Goal: Purchase product/service

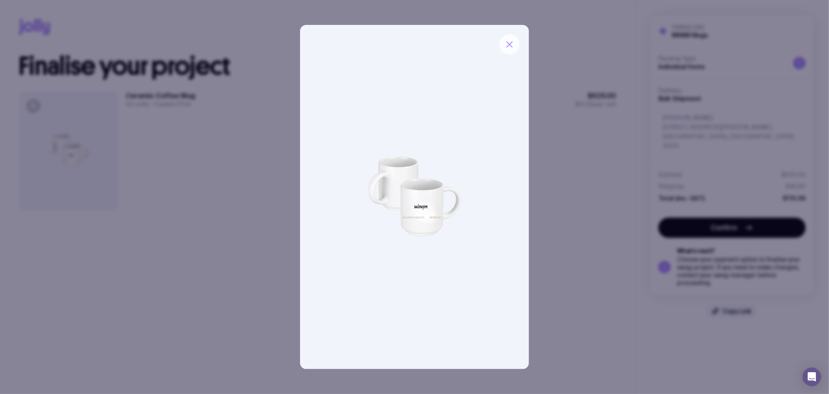
click at [510, 53] on button "button" at bounding box center [510, 44] width 20 height 20
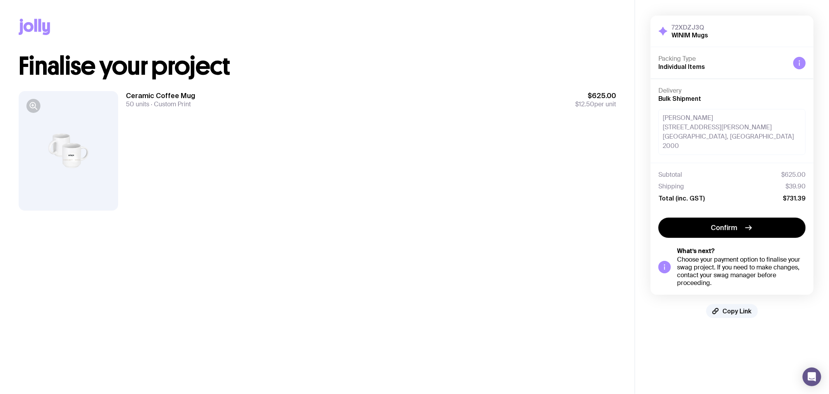
click at [56, 133] on div at bounding box center [69, 150] width 100 height 119
click at [34, 108] on icon "button" at bounding box center [33, 105] width 9 height 9
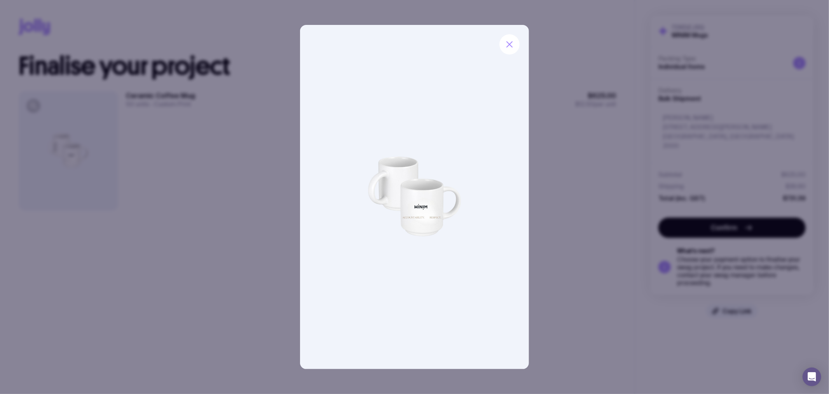
click at [467, 185] on img at bounding box center [414, 197] width 229 height 344
click at [508, 37] on button "button" at bounding box center [510, 44] width 20 height 20
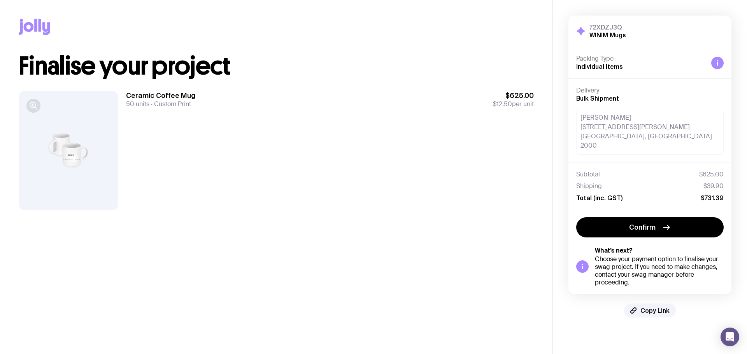
click at [33, 110] on icon "button" at bounding box center [33, 105] width 9 height 9
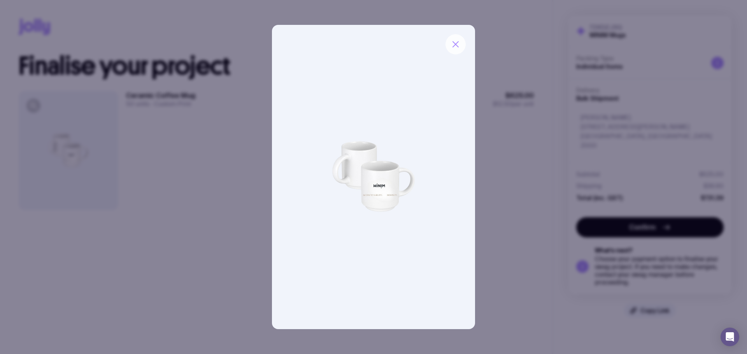
click at [455, 51] on button "button" at bounding box center [455, 44] width 20 height 20
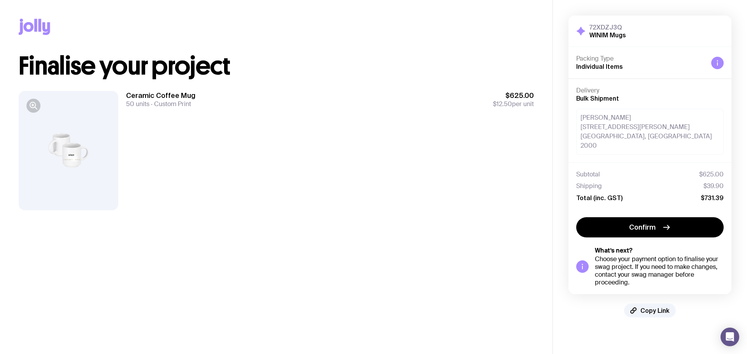
click at [220, 163] on div "Ceramic Coffee Mug 50 units Custom Print $625.00 $12.50 per unit" at bounding box center [330, 150] width 408 height 119
click at [32, 107] on icon "button" at bounding box center [33, 105] width 9 height 9
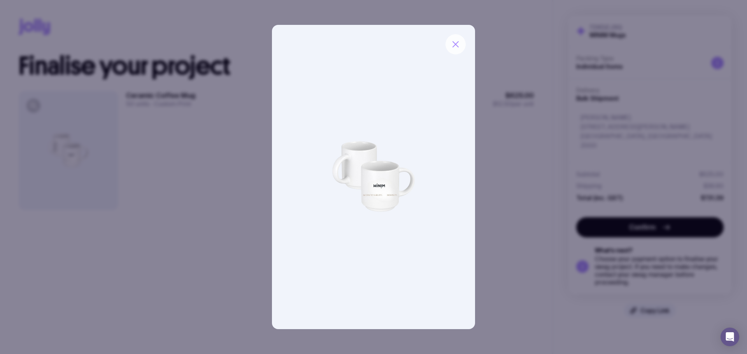
click at [462, 43] on button "button" at bounding box center [455, 44] width 20 height 20
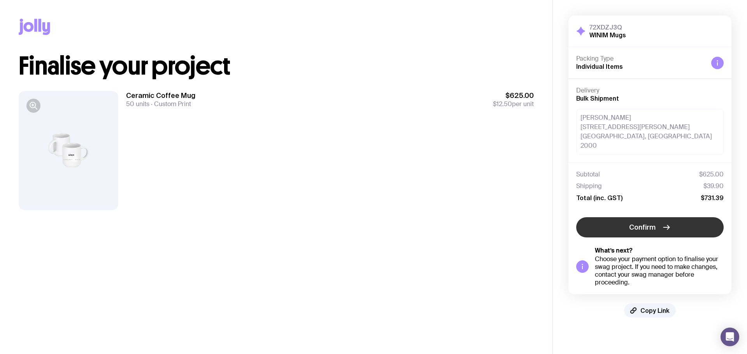
click at [668, 226] on g "button" at bounding box center [666, 228] width 6 height 4
